Goal: Transaction & Acquisition: Purchase product/service

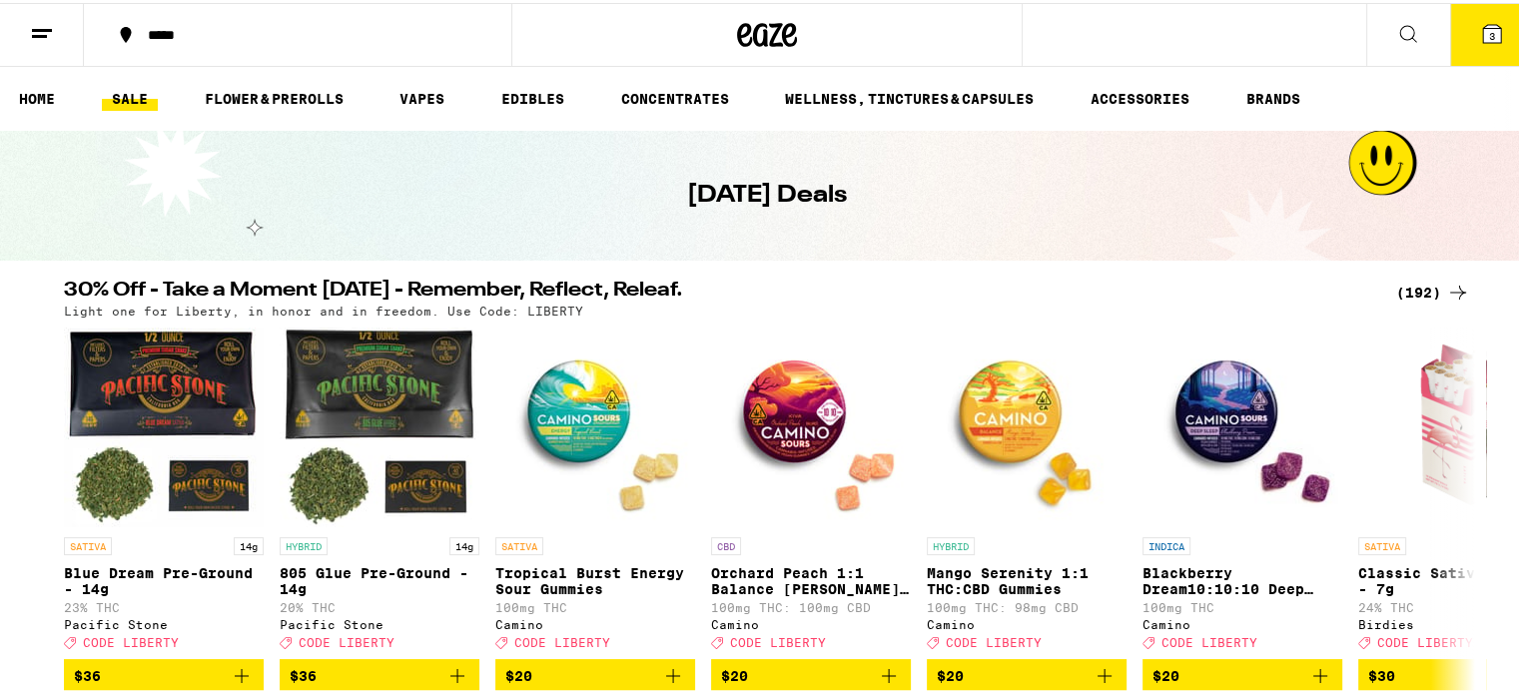
click at [1396, 41] on icon at bounding box center [1408, 31] width 24 height 24
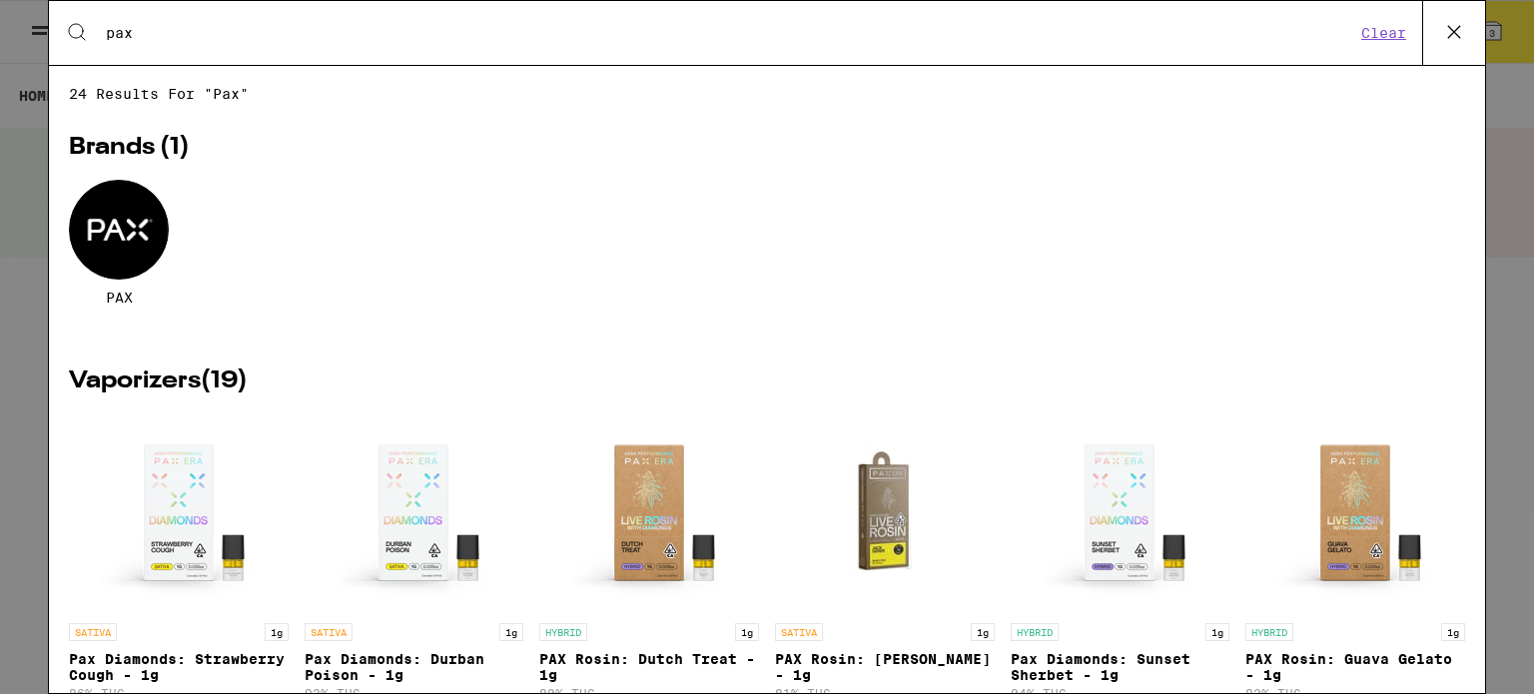
type input "pax"
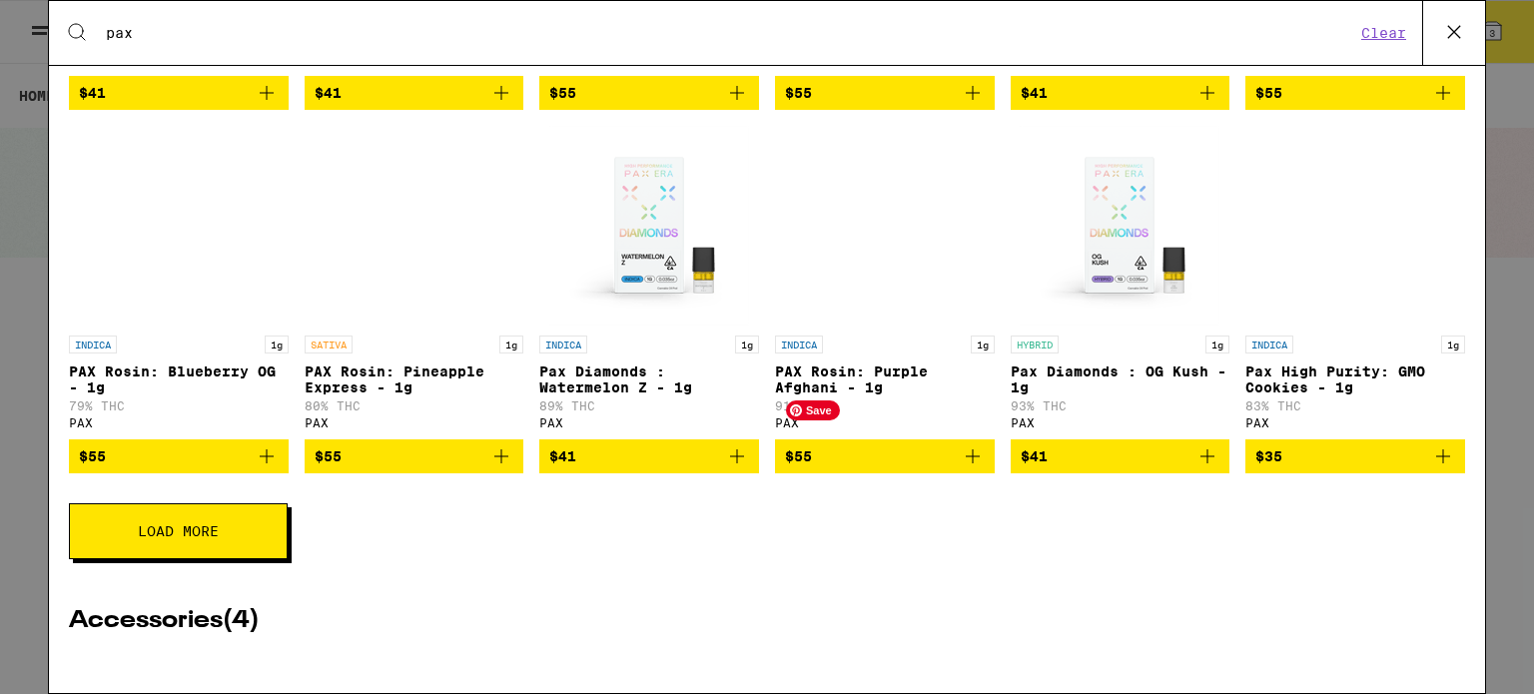
scroll to position [997, 0]
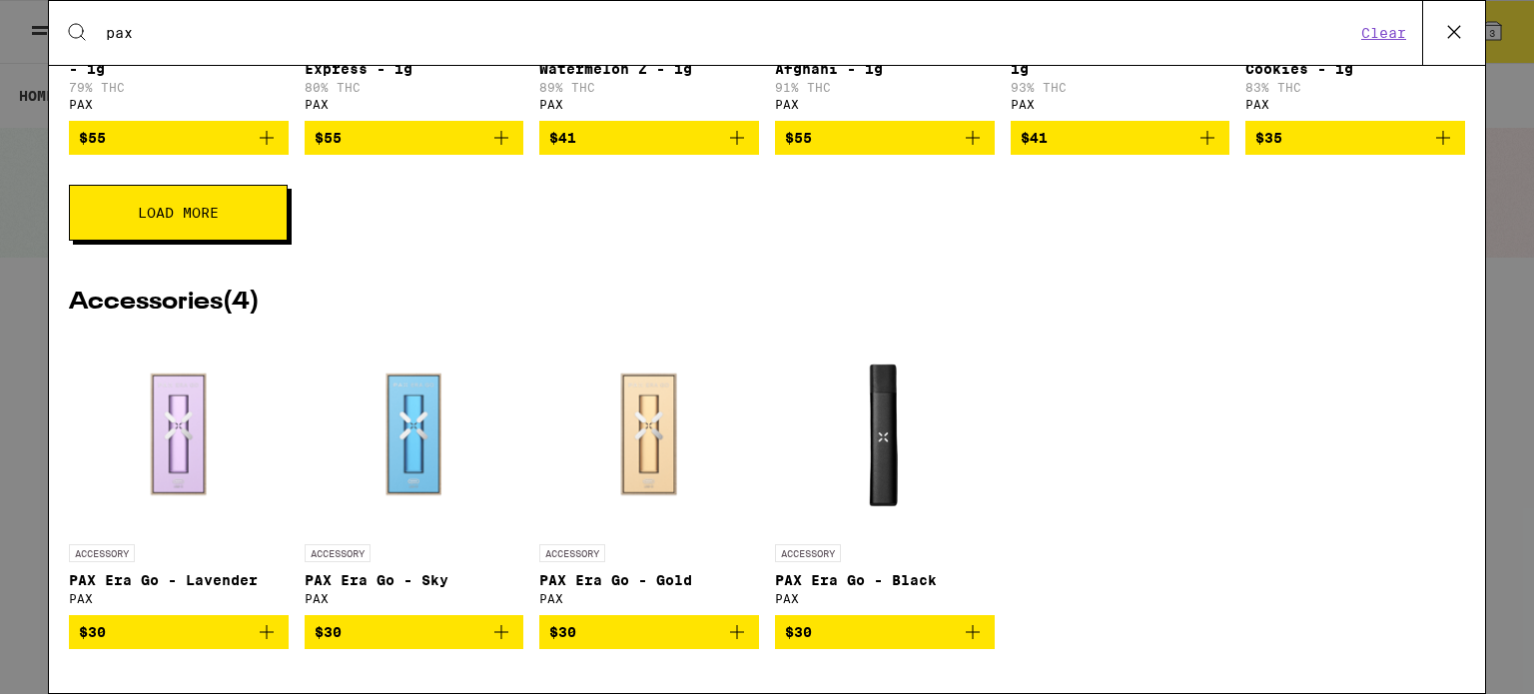
click at [249, 215] on button "Load More" at bounding box center [178, 213] width 219 height 56
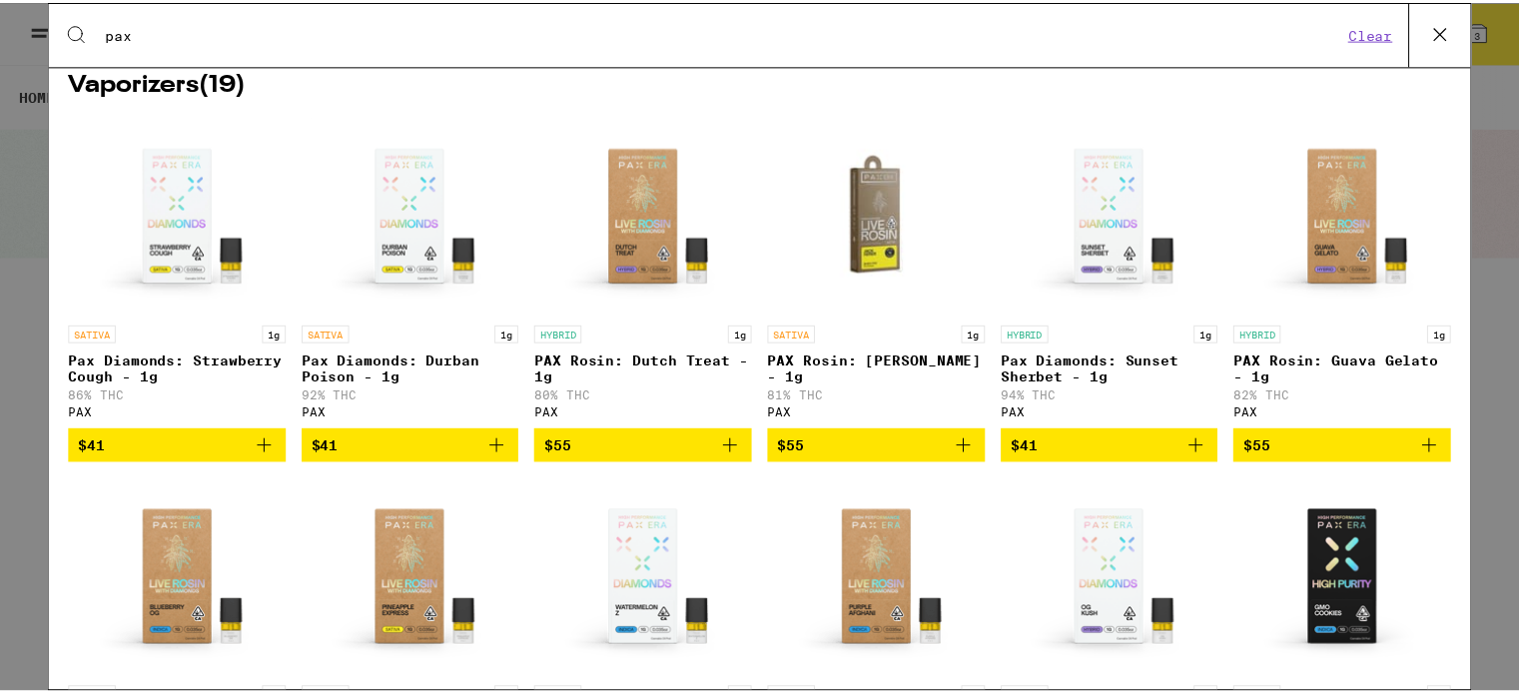
scroll to position [0, 0]
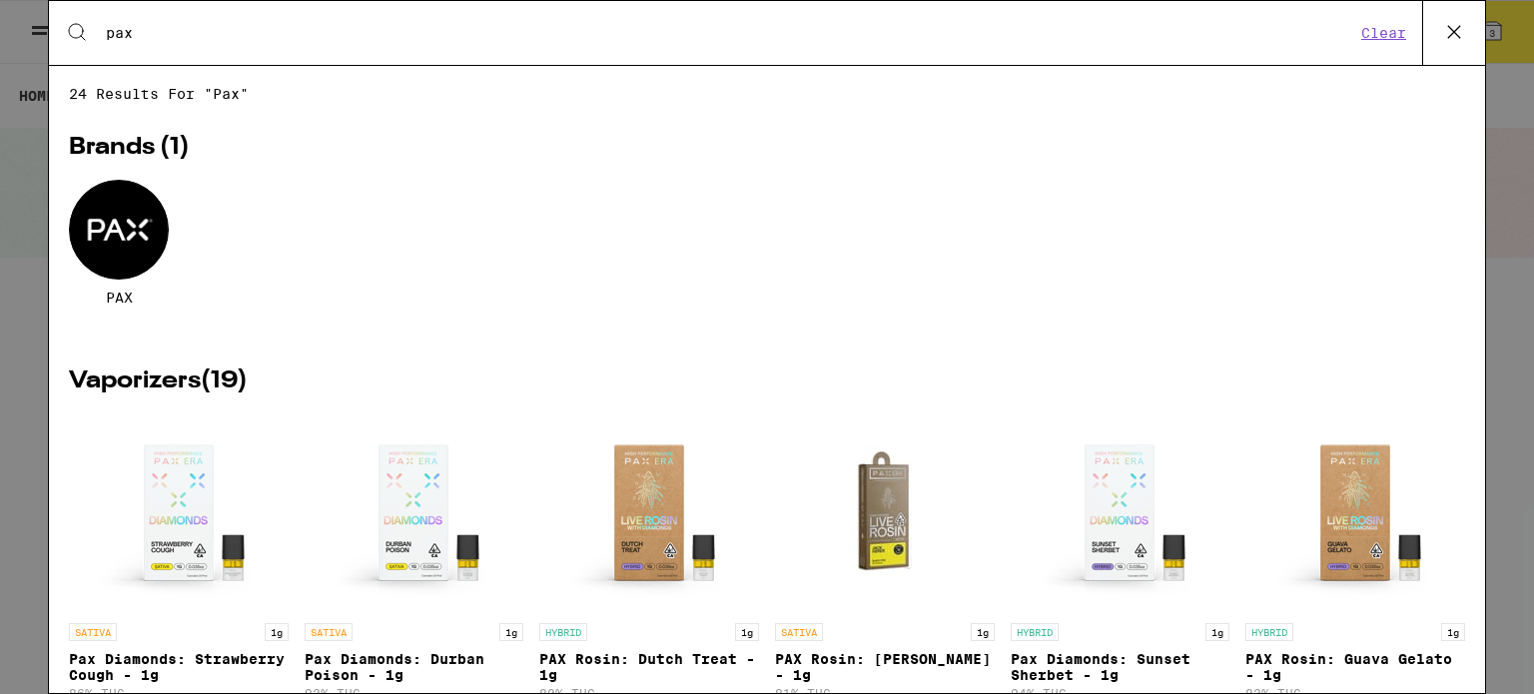
click at [1394, 32] on button "Clear" at bounding box center [1383, 33] width 57 height 18
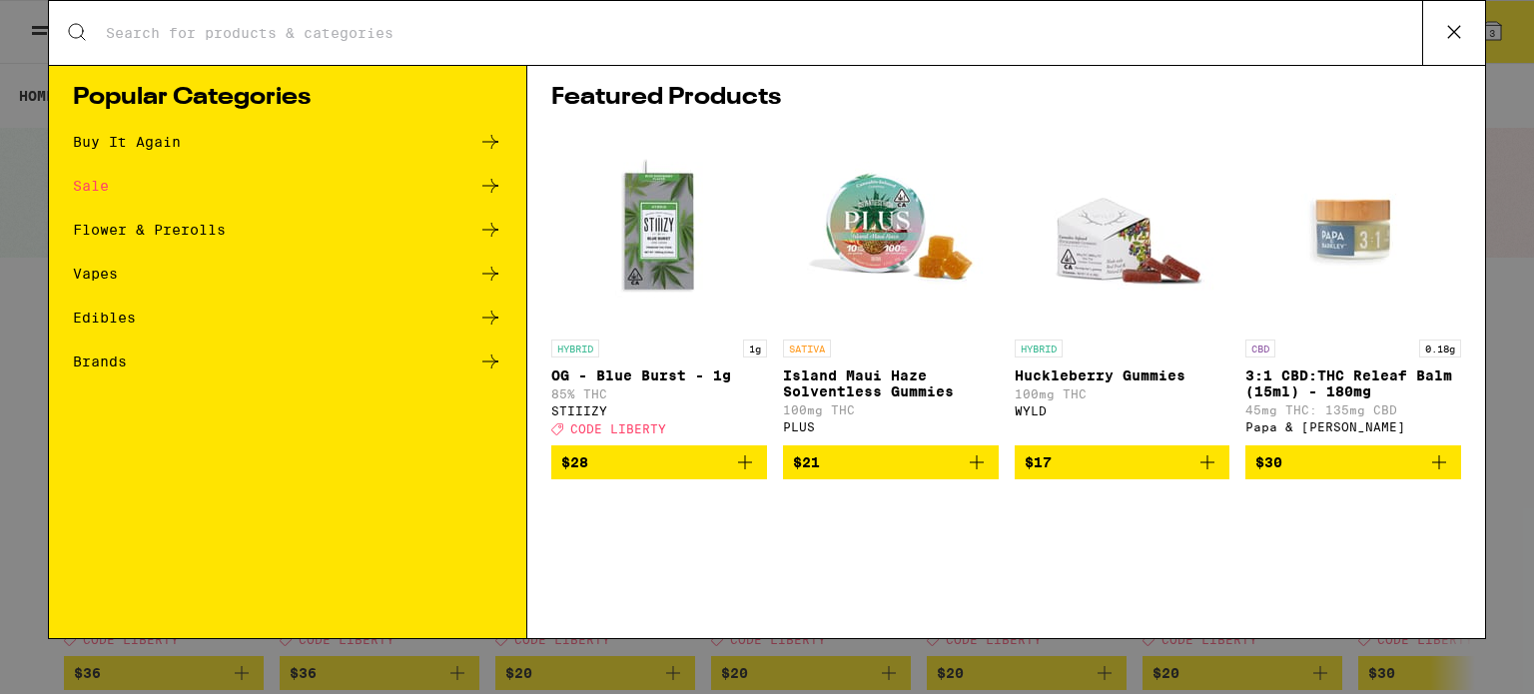
click at [84, 179] on div "Sale" at bounding box center [91, 186] width 36 height 14
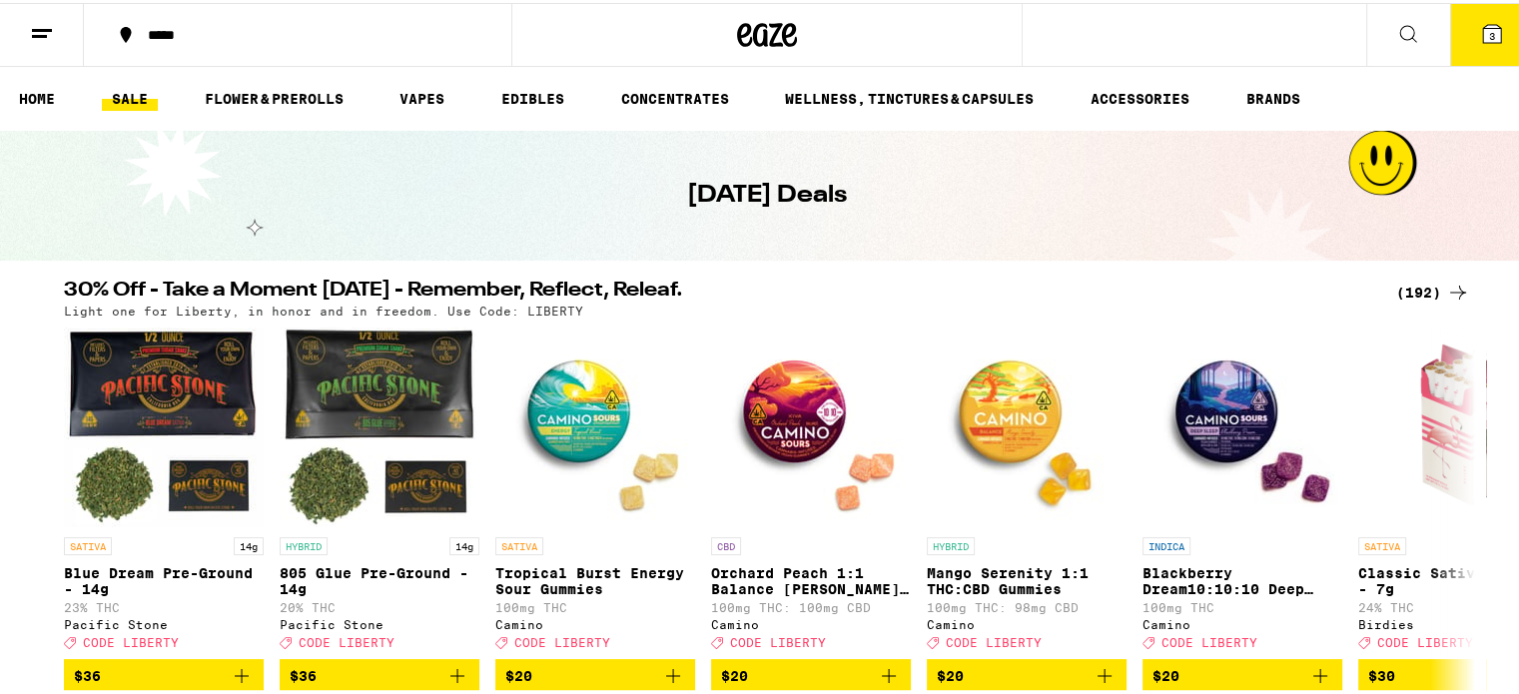
click at [1410, 286] on div "(192)" at bounding box center [1433, 290] width 74 height 24
